Goal: Task Accomplishment & Management: Manage account settings

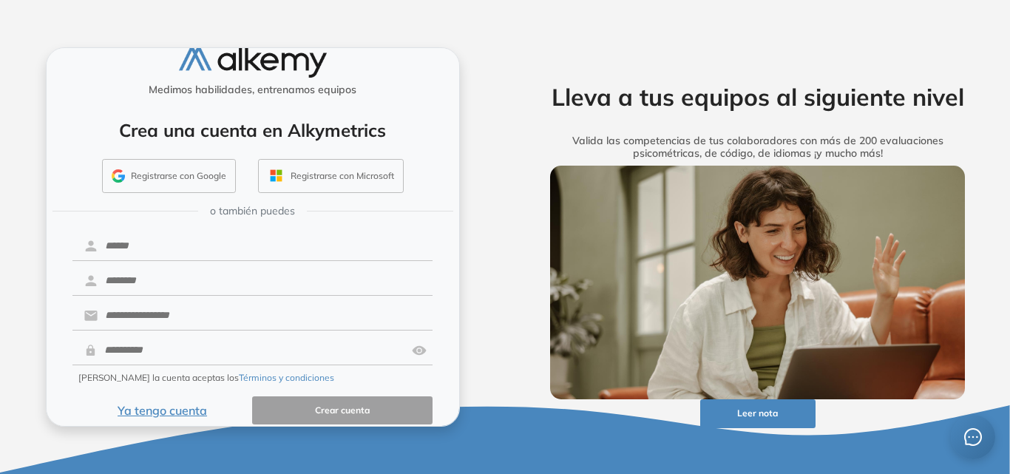
scroll to position [35, 0]
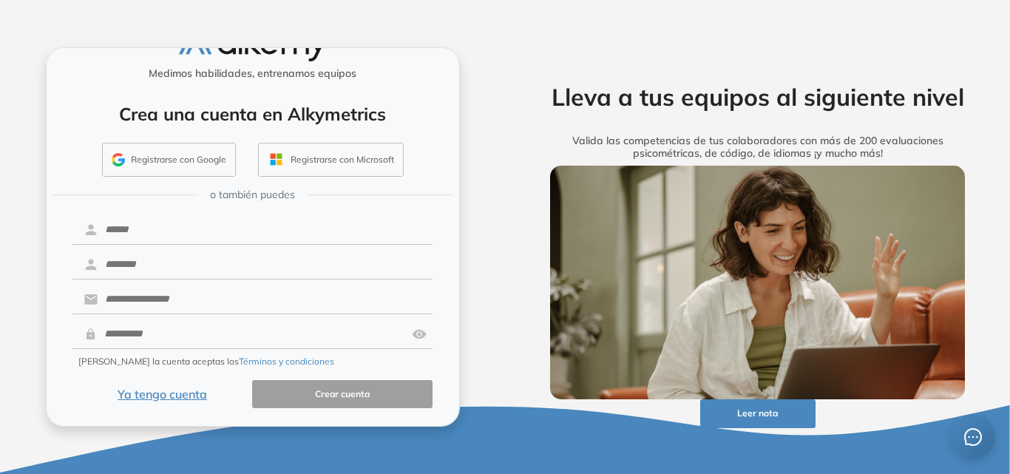
click at [170, 393] on button "Ya tengo cuenta" at bounding box center [162, 394] width 180 height 29
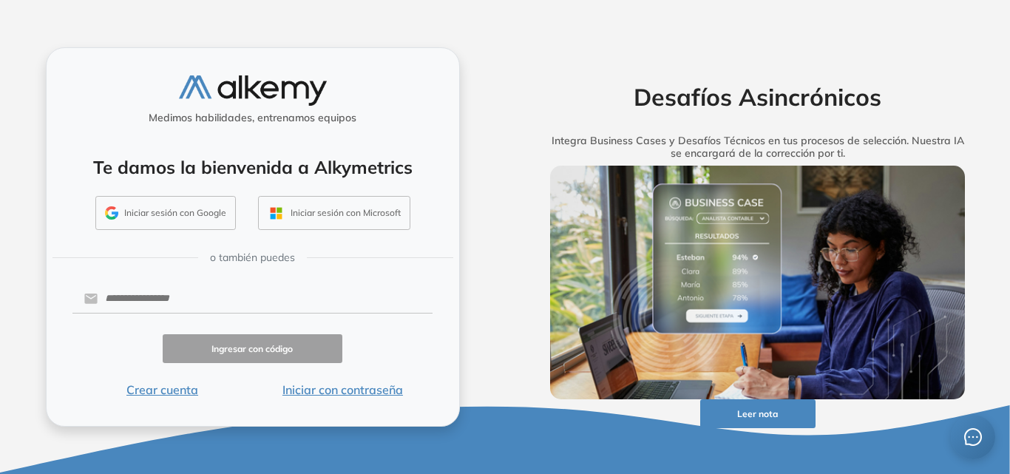
click at [315, 391] on button "Iniciar con contraseña" at bounding box center [342, 390] width 180 height 18
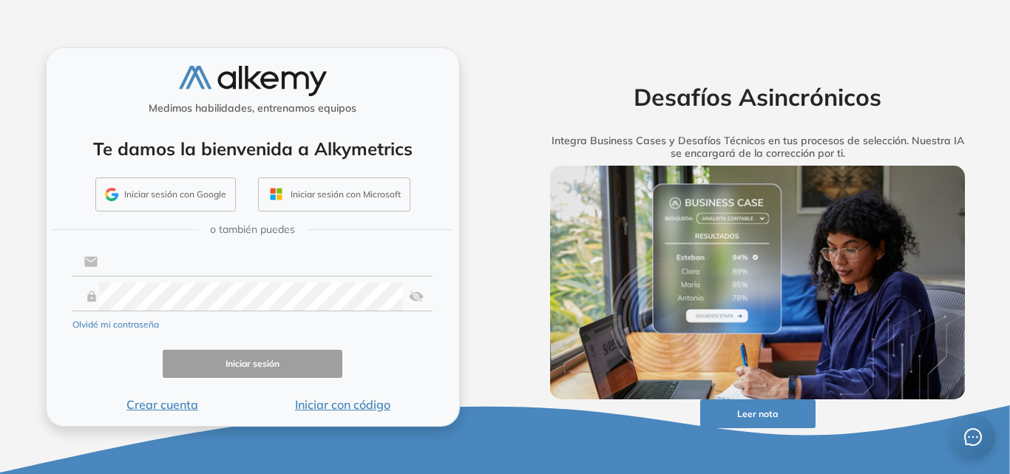
click at [162, 264] on input "text" at bounding box center [265, 262] width 335 height 28
type input "**********"
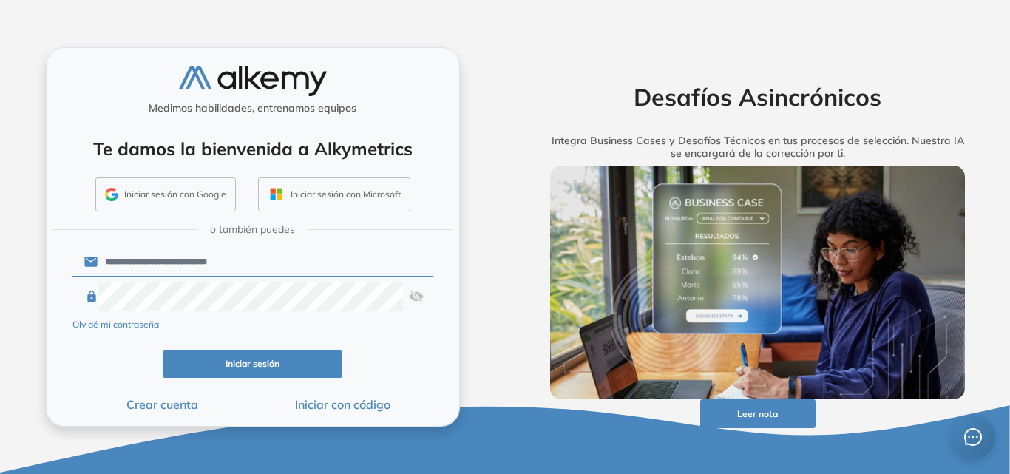
click at [246, 365] on button "Iniciar sesión" at bounding box center [253, 364] width 180 height 29
